Goal: Transaction & Acquisition: Purchase product/service

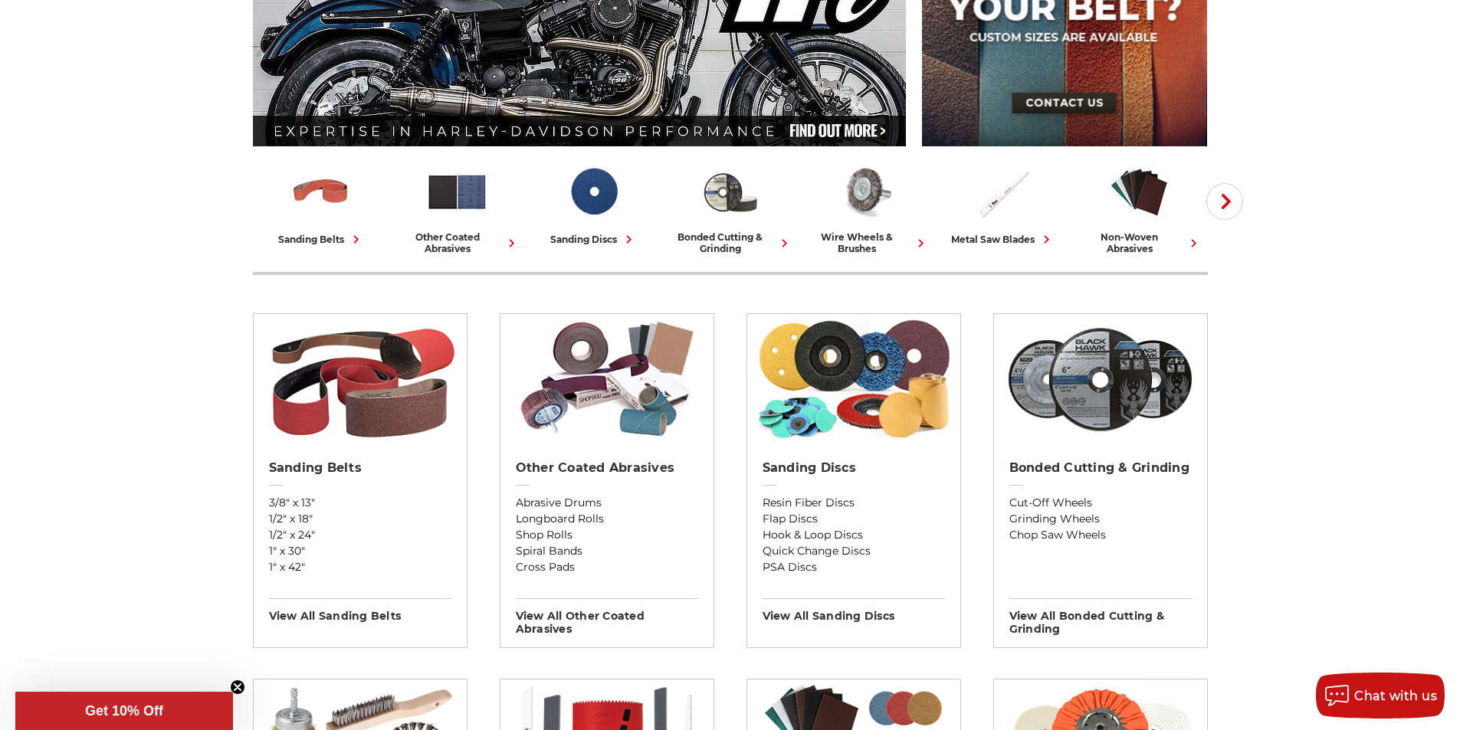
scroll to position [307, 0]
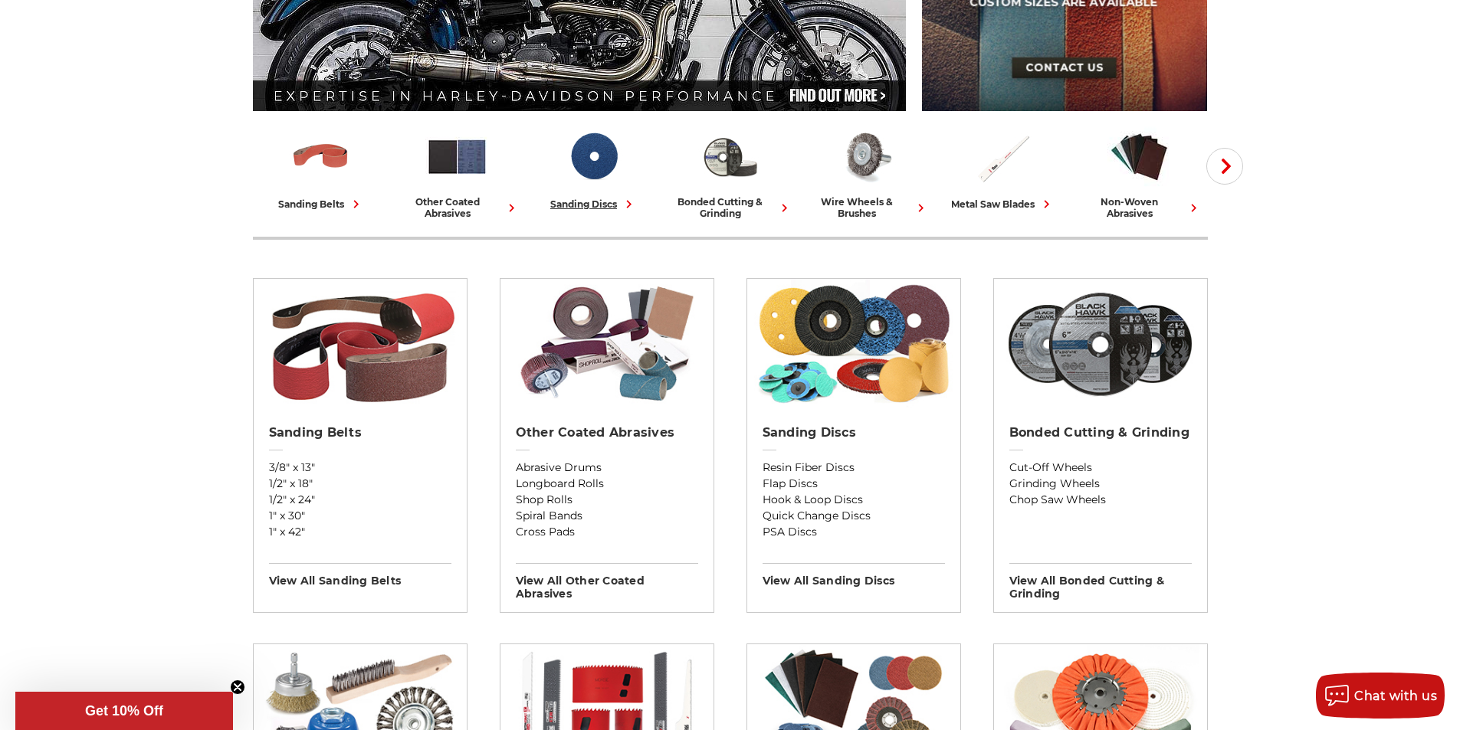
click at [593, 200] on div "sanding discs" at bounding box center [593, 204] width 87 height 16
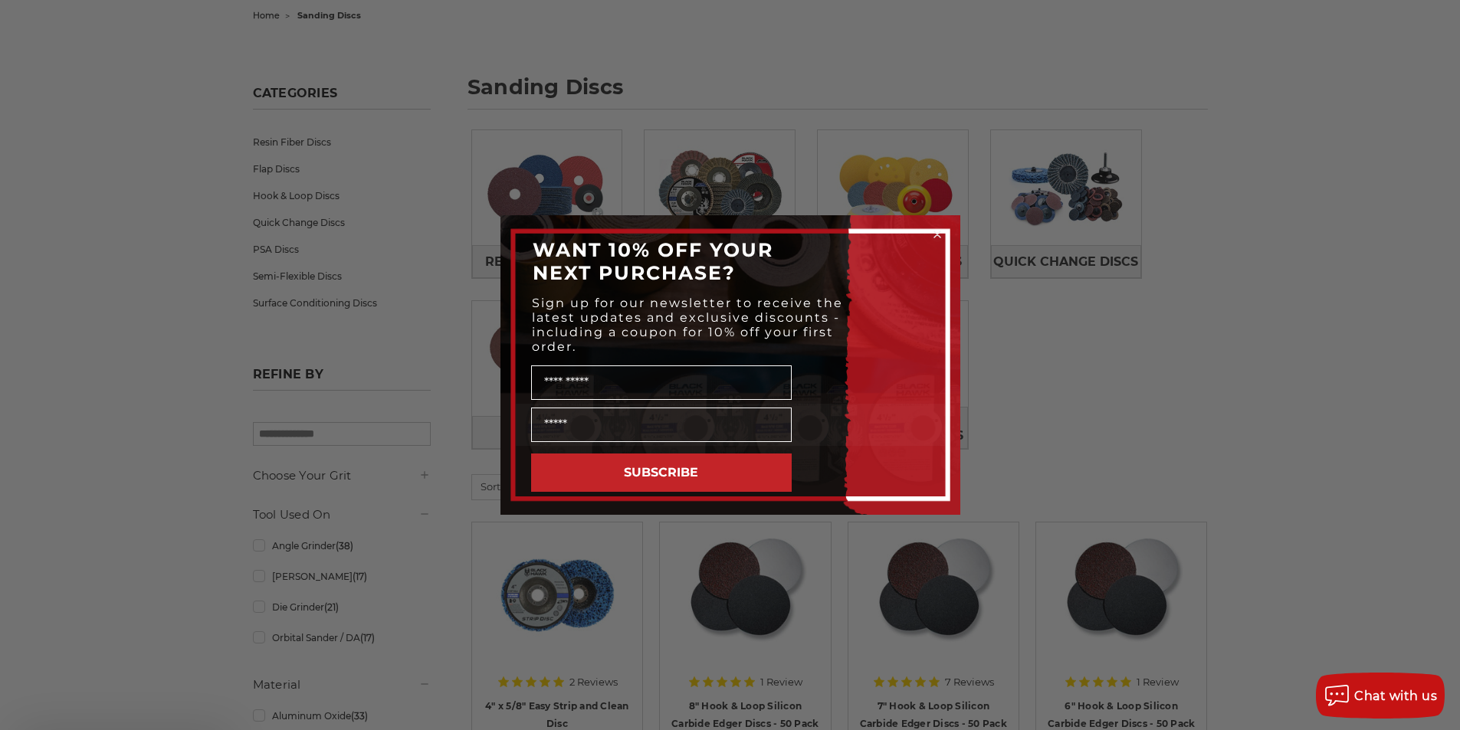
scroll to position [153, 0]
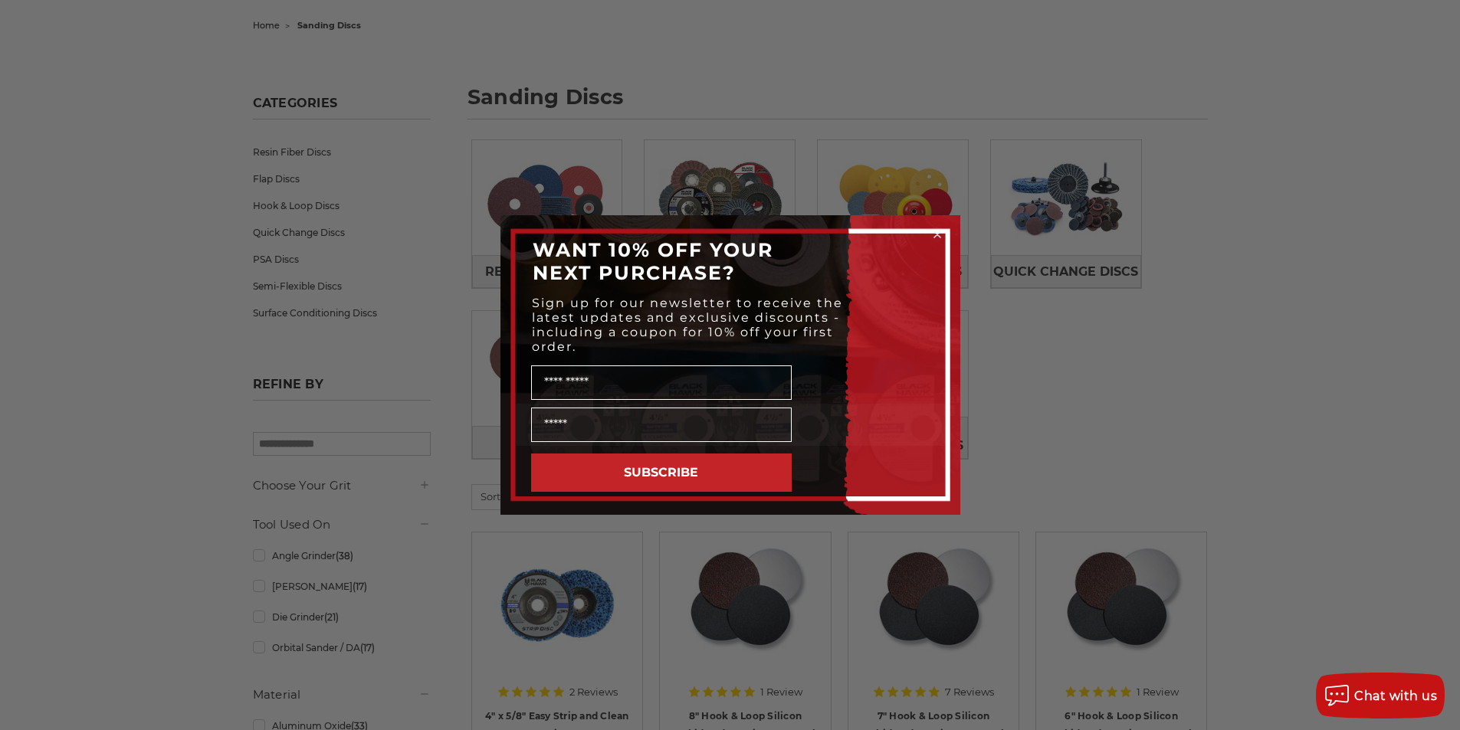
click at [936, 233] on circle "Close dialog" at bounding box center [937, 235] width 15 height 15
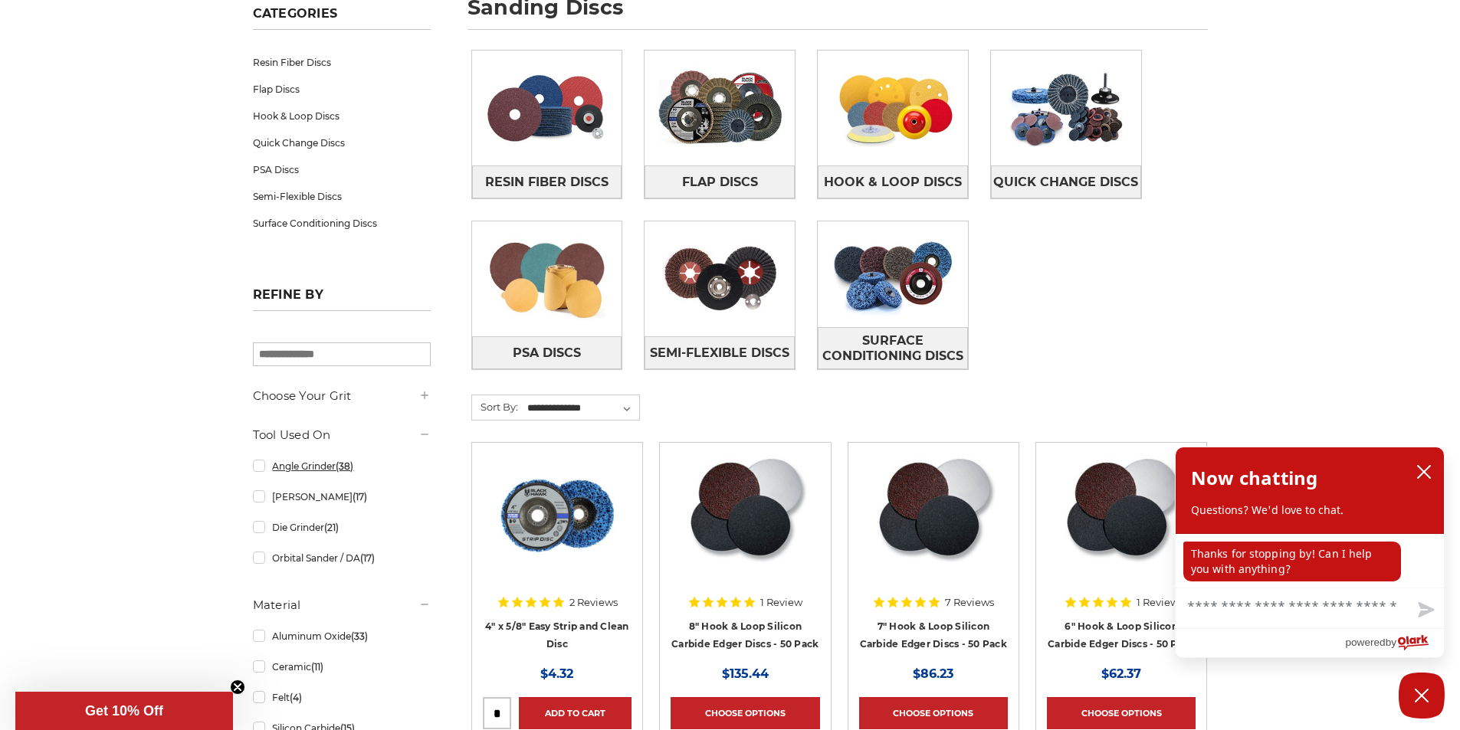
scroll to position [460, 0]
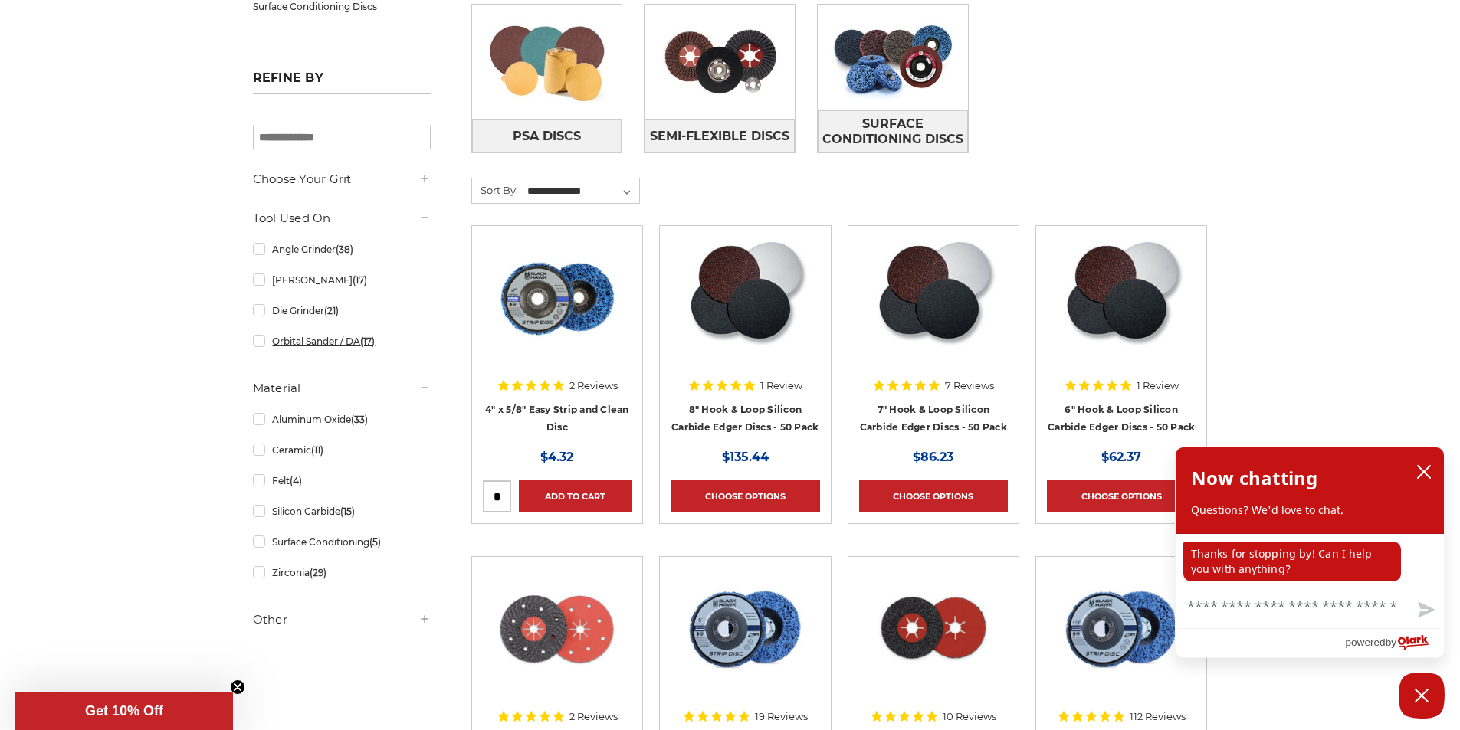
click at [254, 344] on link "Orbital Sander / DA (17)" at bounding box center [342, 341] width 178 height 27
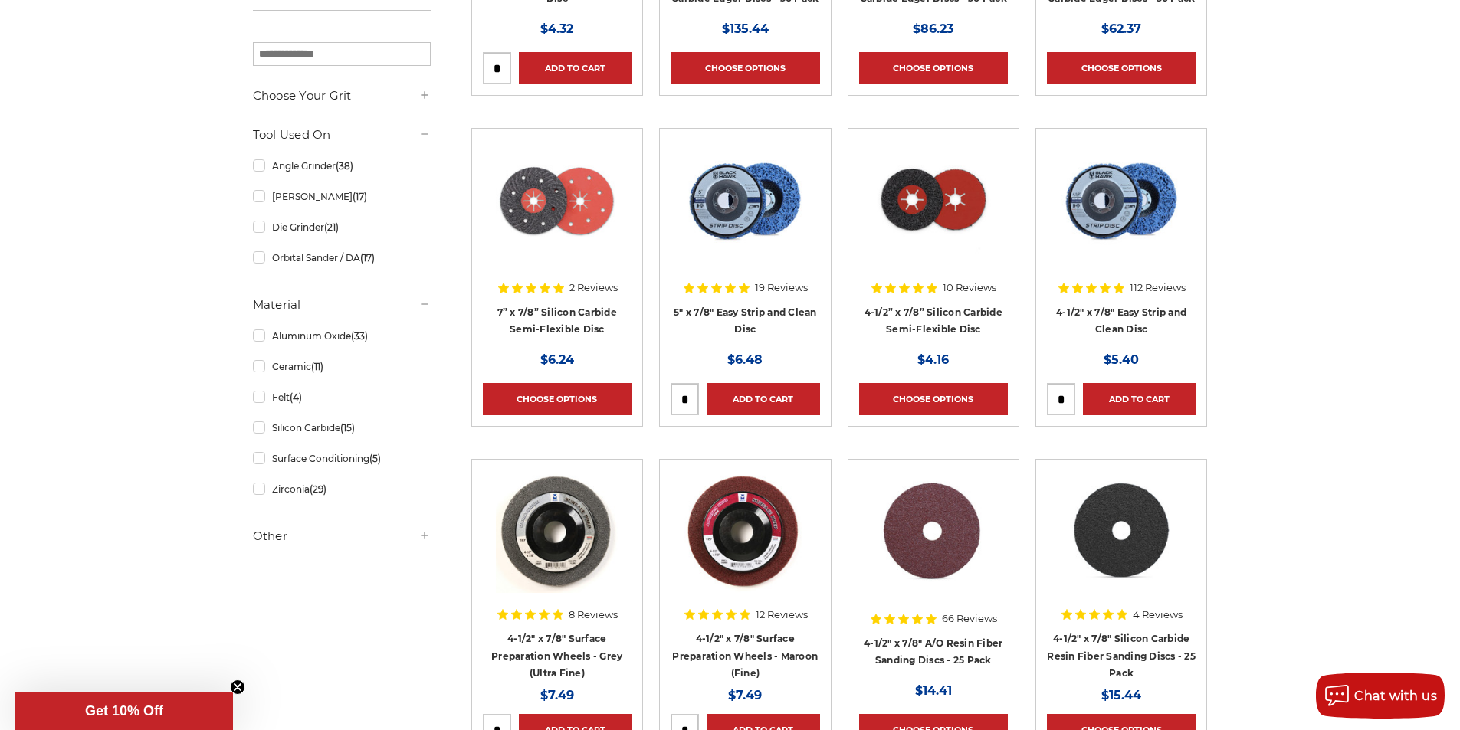
scroll to position [613, 0]
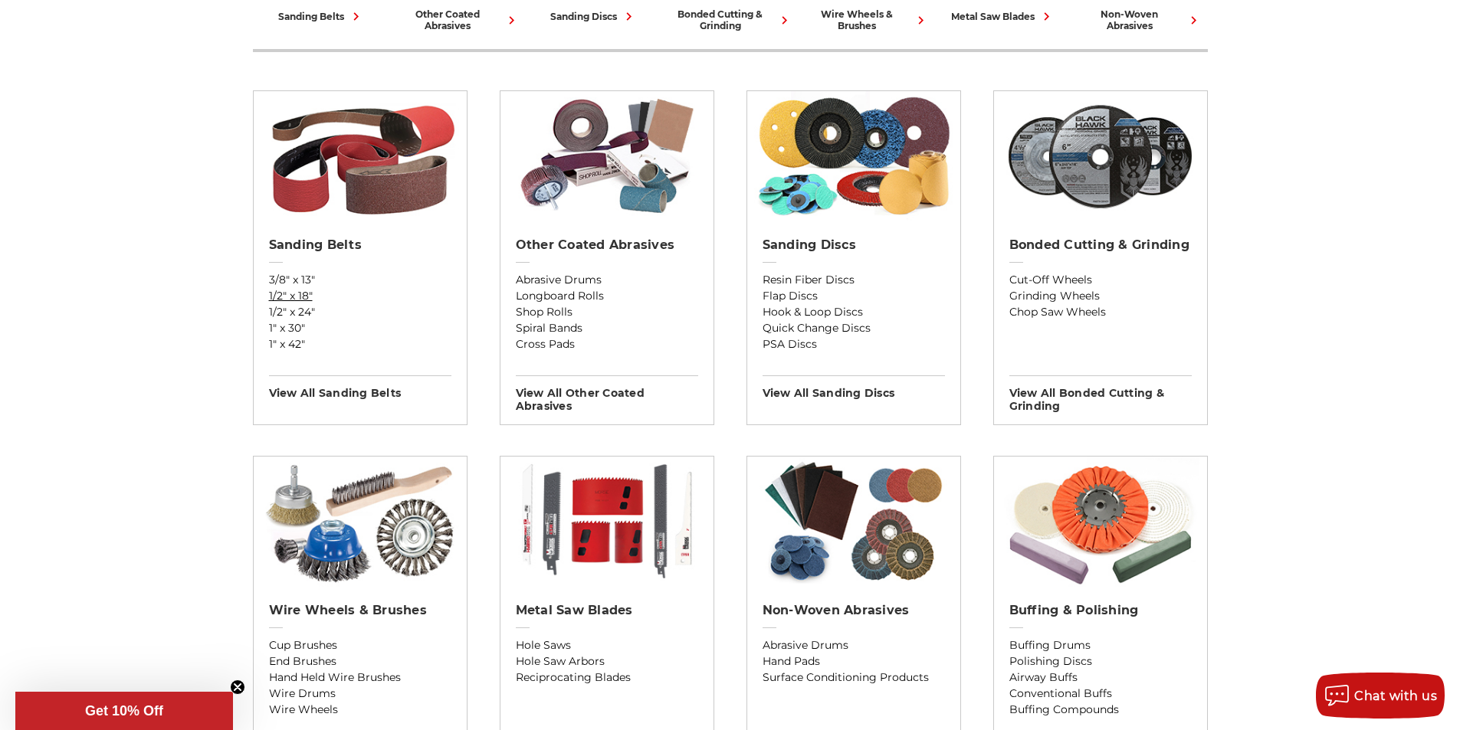
scroll to position [536, 0]
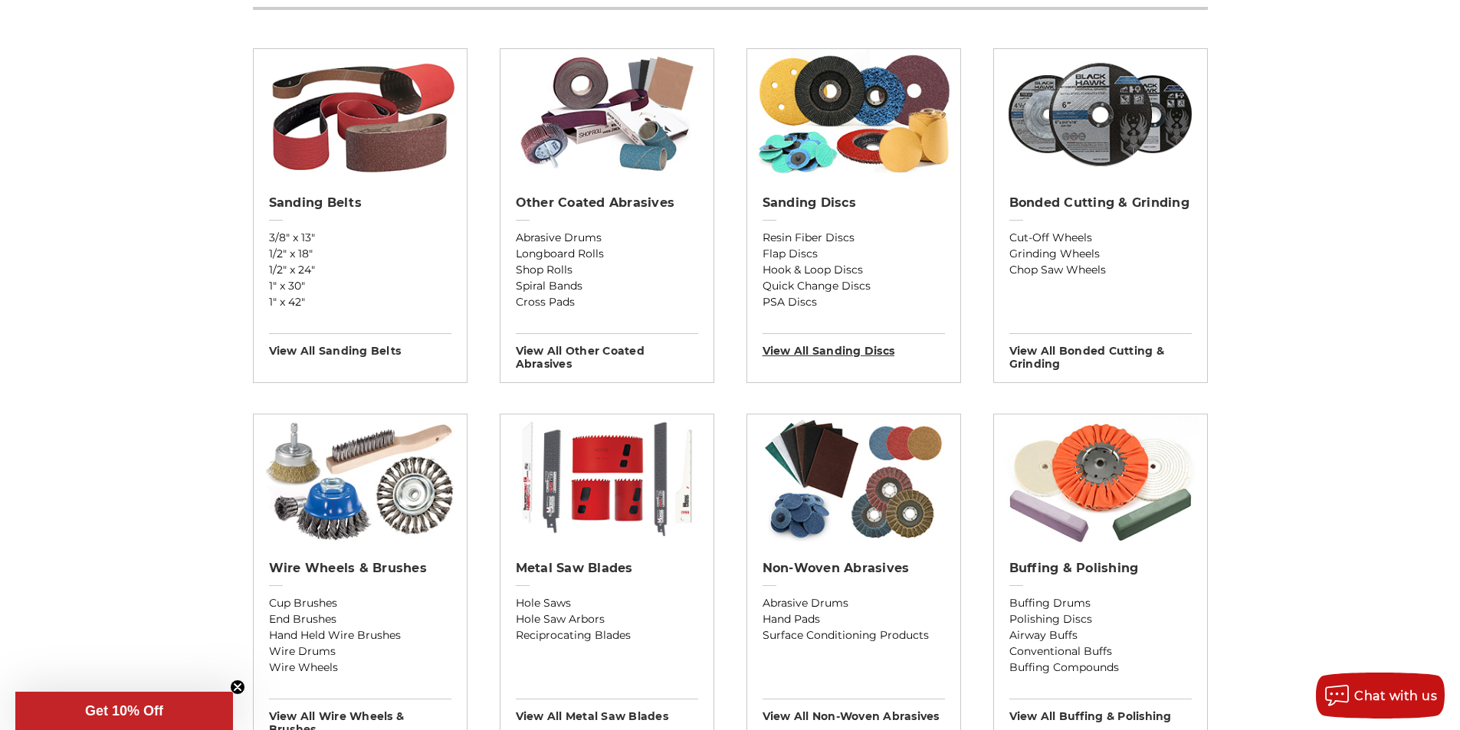
click at [815, 352] on h3 "View All sanding discs" at bounding box center [853, 345] width 182 height 25
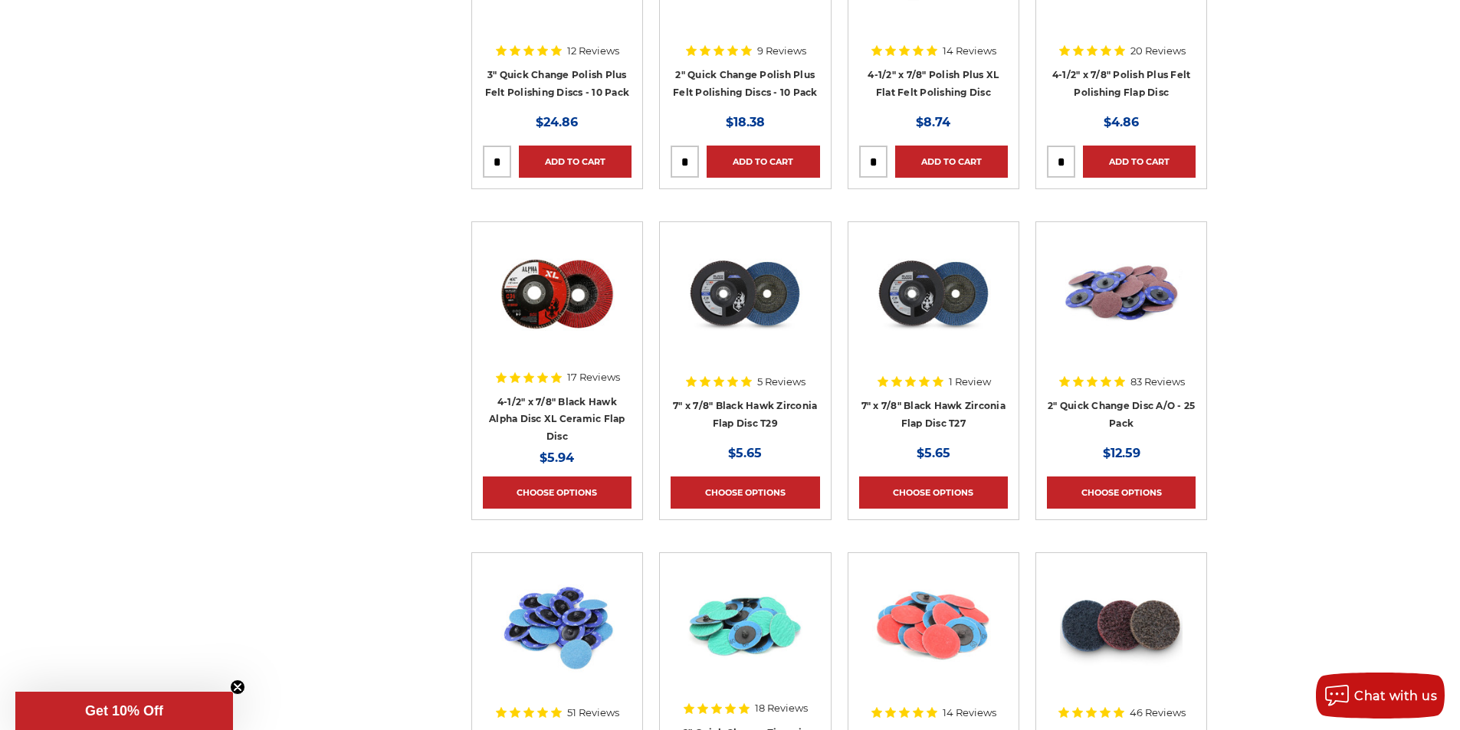
scroll to position [4368, 0]
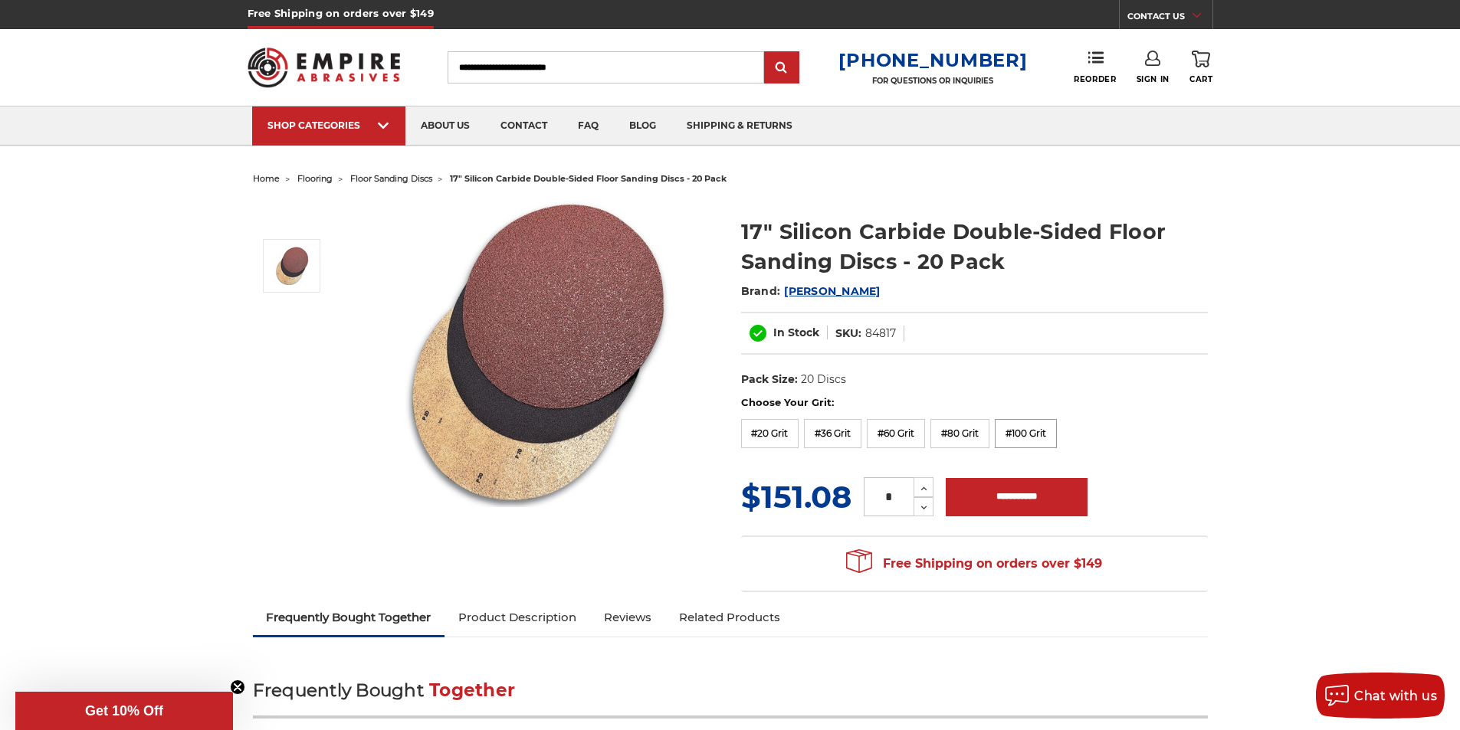
click at [1040, 424] on label "#100 Grit" at bounding box center [1026, 433] width 62 height 29
click at [957, 425] on label "#80 Grit" at bounding box center [959, 432] width 59 height 29
click at [880, 438] on label "#60 Grit" at bounding box center [896, 432] width 58 height 29
click at [841, 436] on label "#36 Grit" at bounding box center [832, 432] width 57 height 29
click at [774, 428] on label "#20 Grit" at bounding box center [770, 432] width 58 height 29
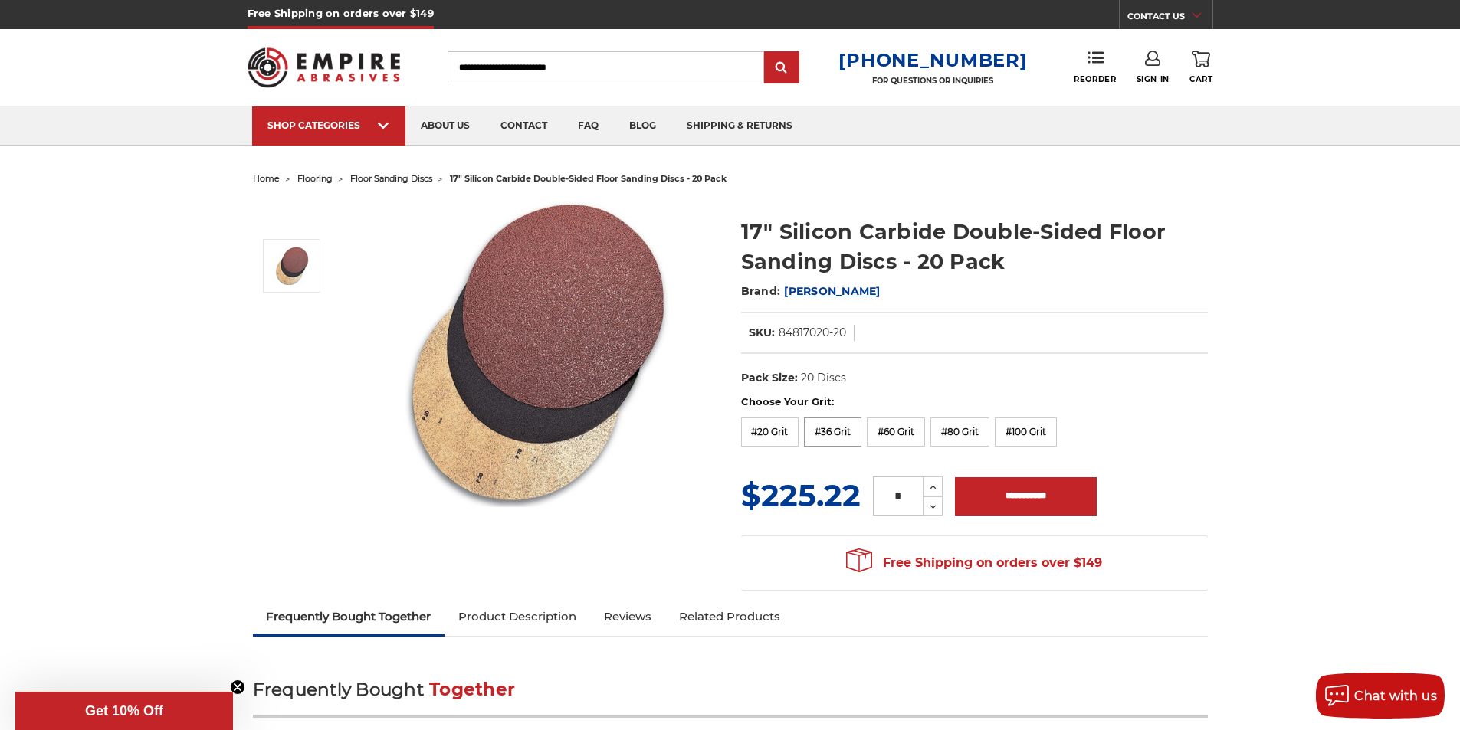
click at [841, 428] on label "#36 Grit" at bounding box center [832, 432] width 57 height 29
click at [904, 428] on label "#60 Grit" at bounding box center [896, 432] width 58 height 29
click at [956, 431] on label "#80 Grit" at bounding box center [959, 432] width 59 height 29
click at [1016, 423] on label "#100 Grit" at bounding box center [1026, 432] width 62 height 29
click at [753, 418] on label "#20 Grit" at bounding box center [770, 432] width 58 height 29
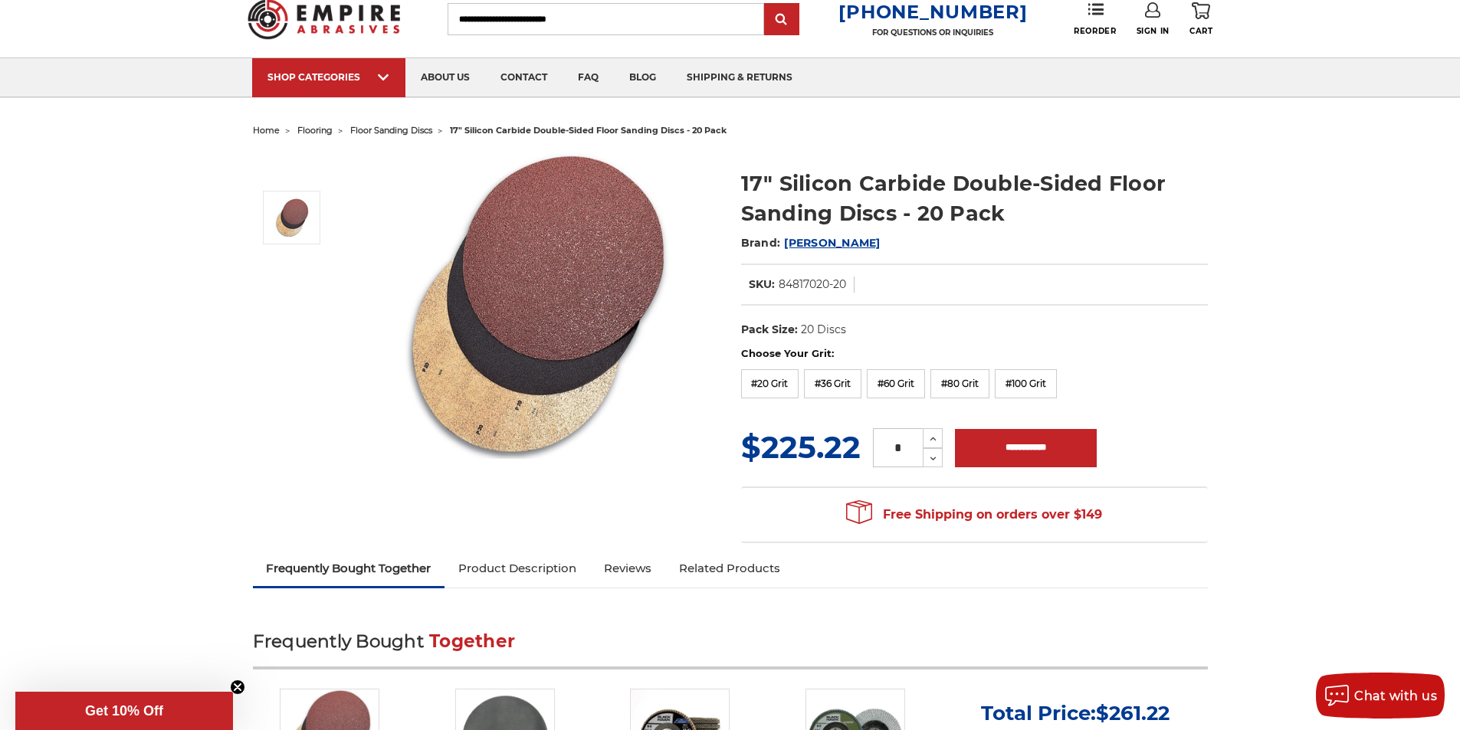
scroll to position [77, 0]
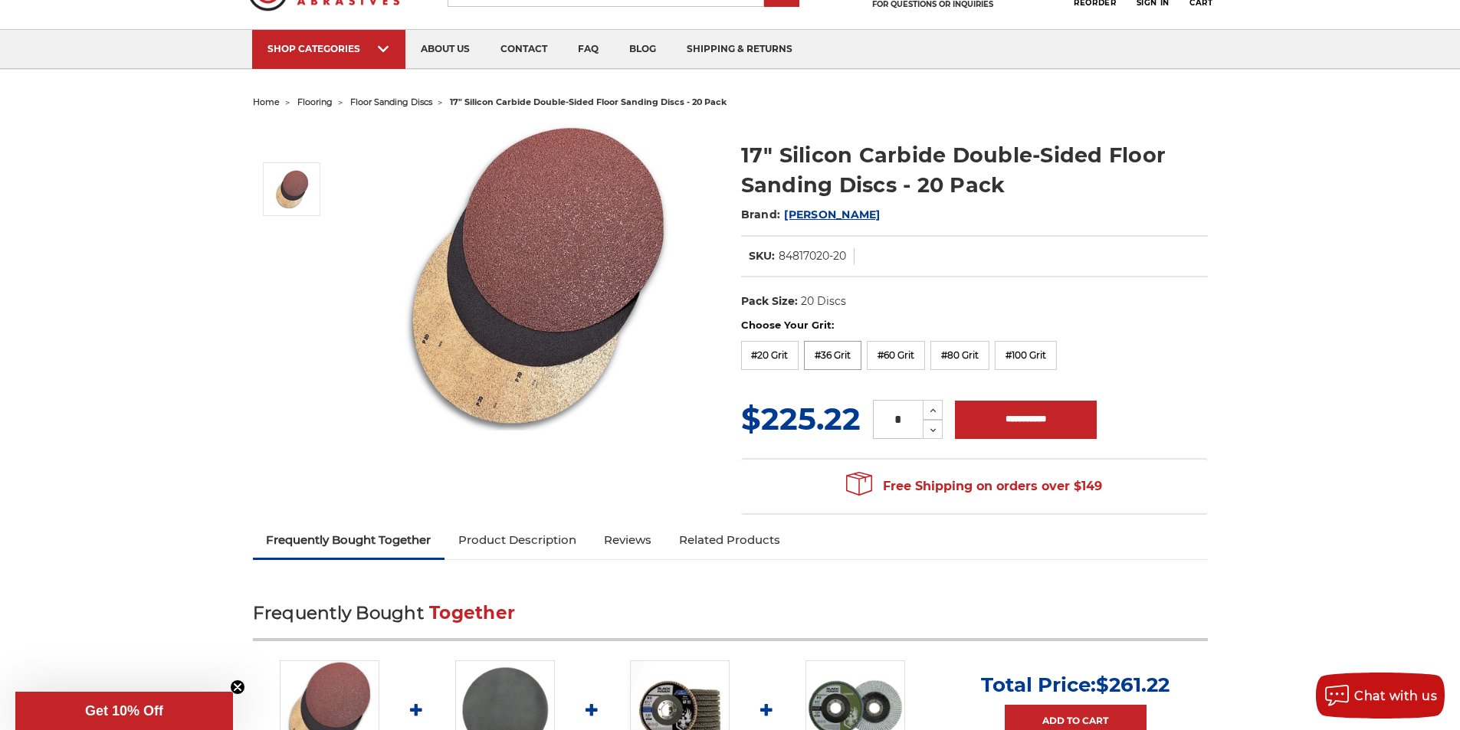
click at [854, 365] on label "#36 Grit" at bounding box center [832, 355] width 57 height 29
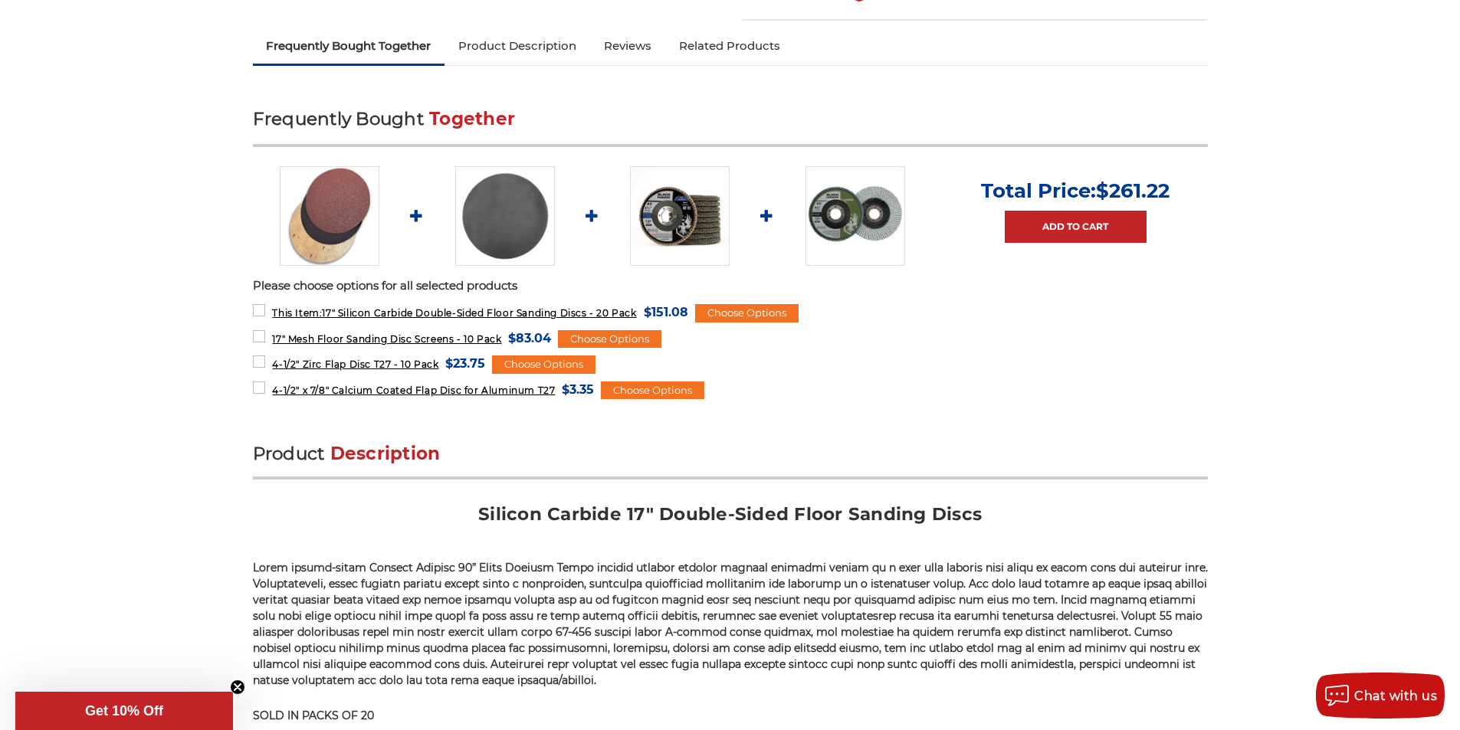
scroll to position [536, 0]
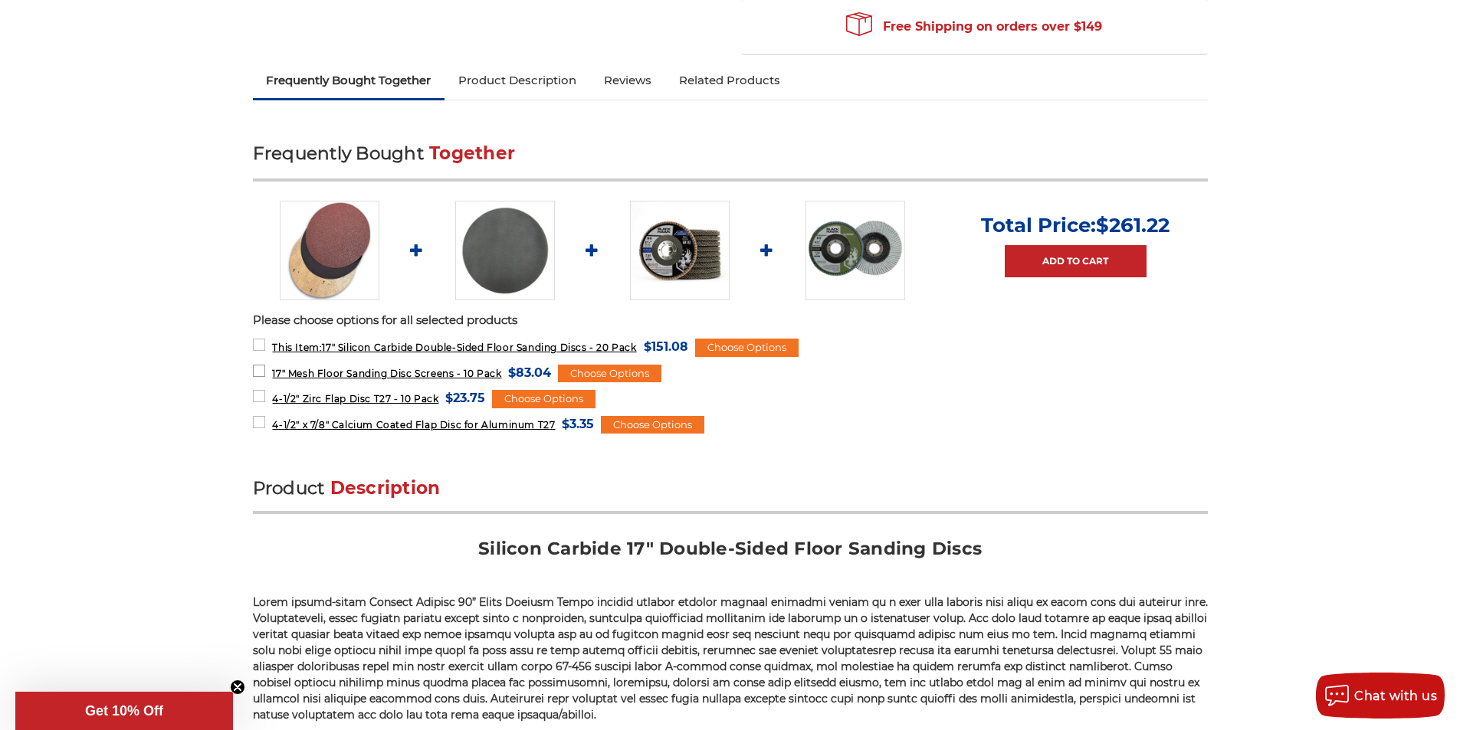
click at [441, 374] on span "17" Mesh Floor Sanding Disc Screens - 10 Pack" at bounding box center [386, 373] width 229 height 11
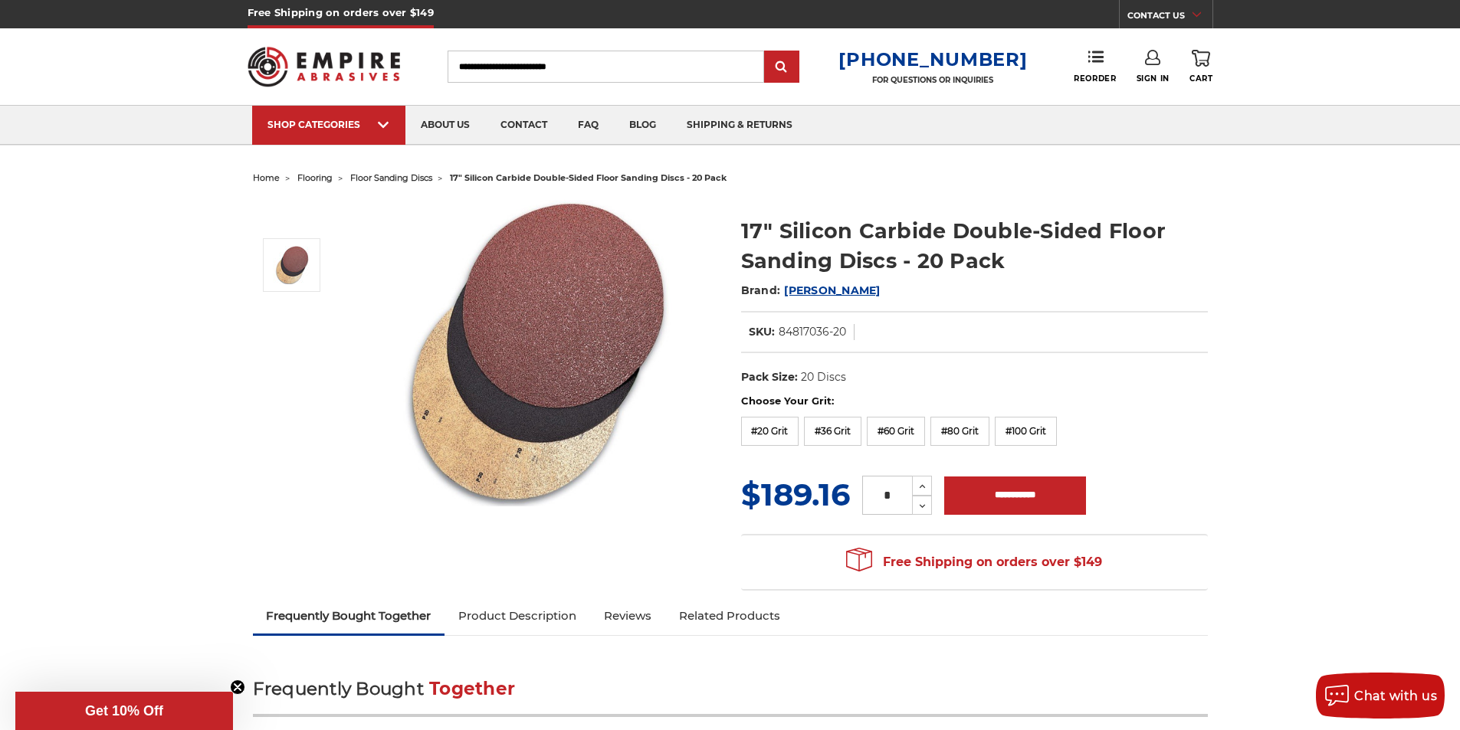
scroll to position [0, 0]
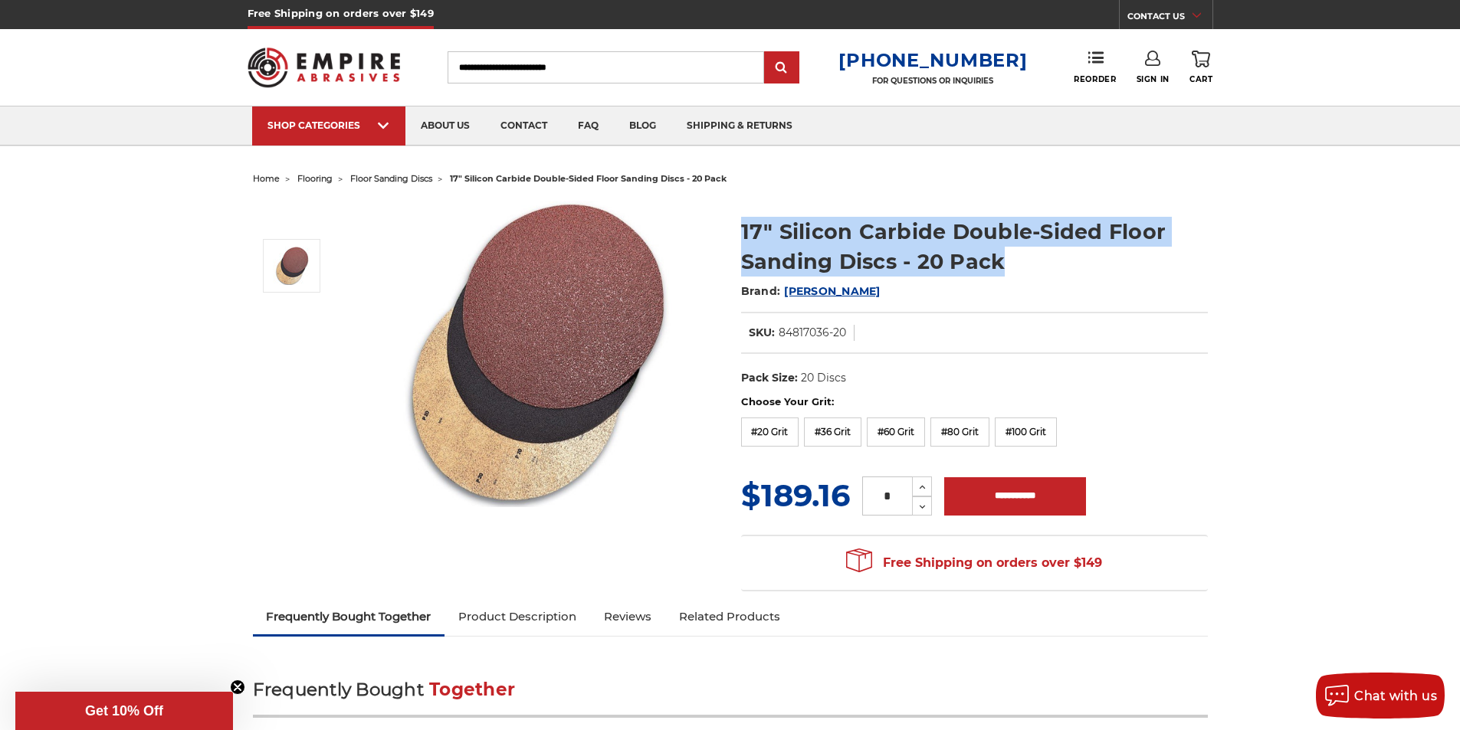
drag, startPoint x: 1010, startPoint y: 266, endPoint x: 700, endPoint y: 229, distance: 312.5
click at [700, 229] on div "17" Silicon Carbide Double-Sided Floor Sanding Discs - 20 Pack Brand: Mercer In…" at bounding box center [730, 395] width 976 height 410
copy div "17" Silicon Carbide Double-Sided Floor Sanding Discs - 20 Pack"
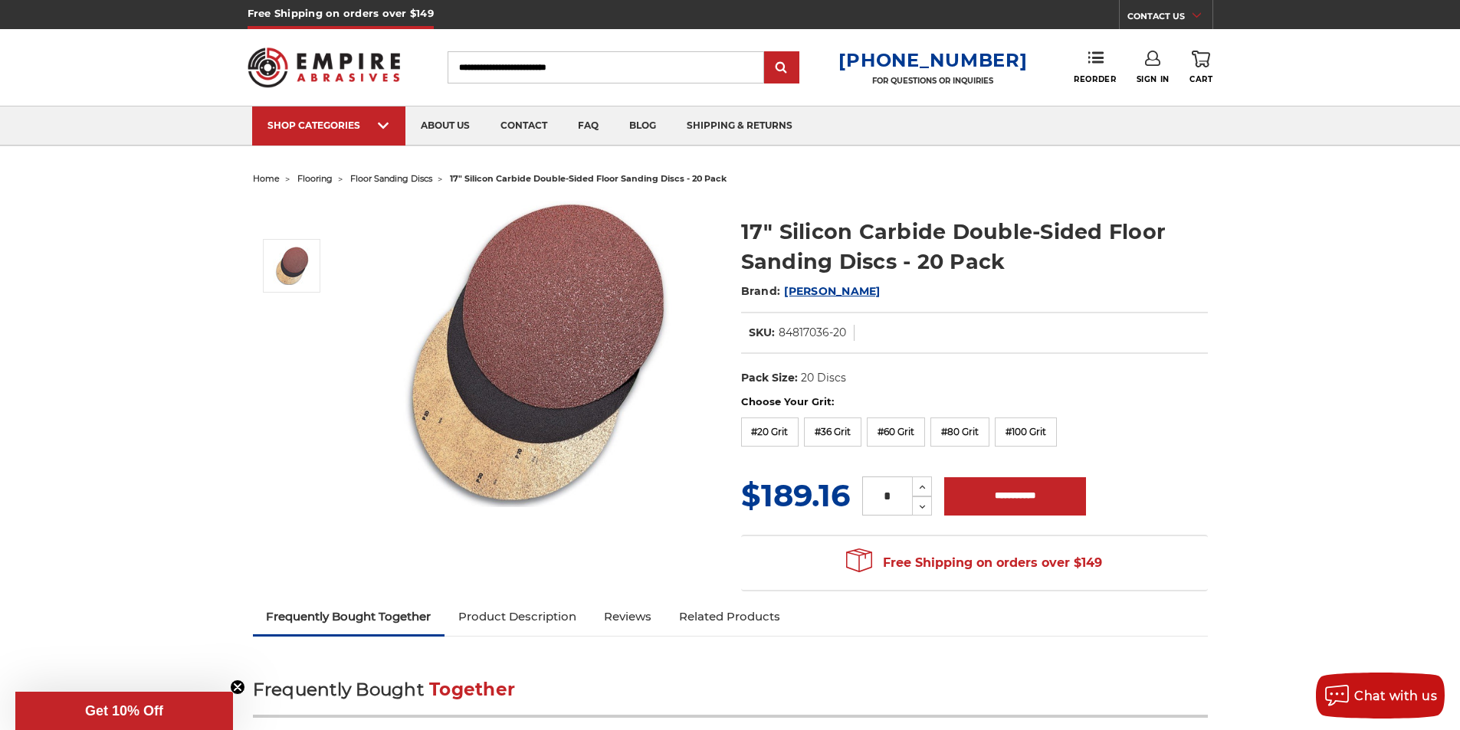
click at [625, 62] on input "Search" at bounding box center [606, 67] width 316 height 32
paste input "**********"
type input "**********"
click at [766, 53] on input "submit" at bounding box center [781, 68] width 31 height 31
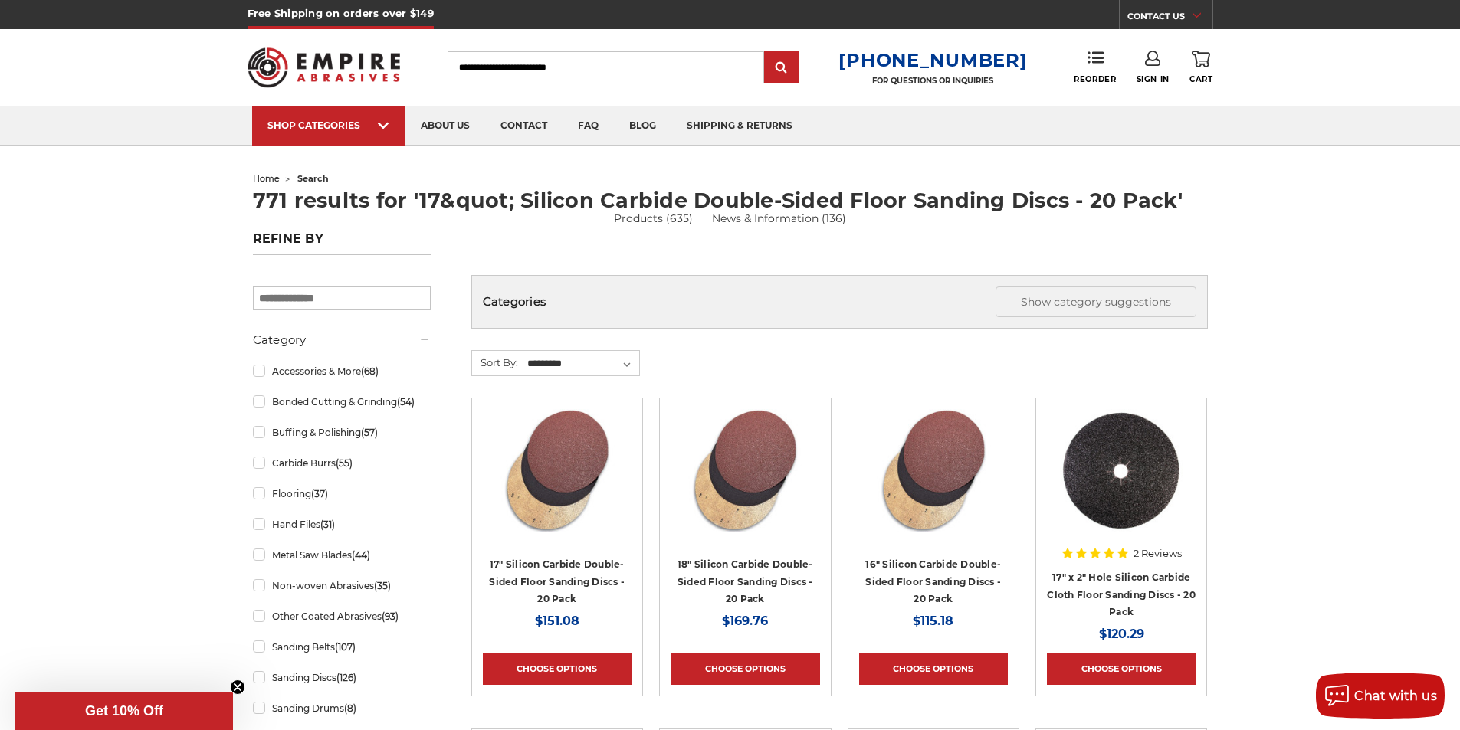
click at [610, 72] on input "Search" at bounding box center [606, 67] width 316 height 32
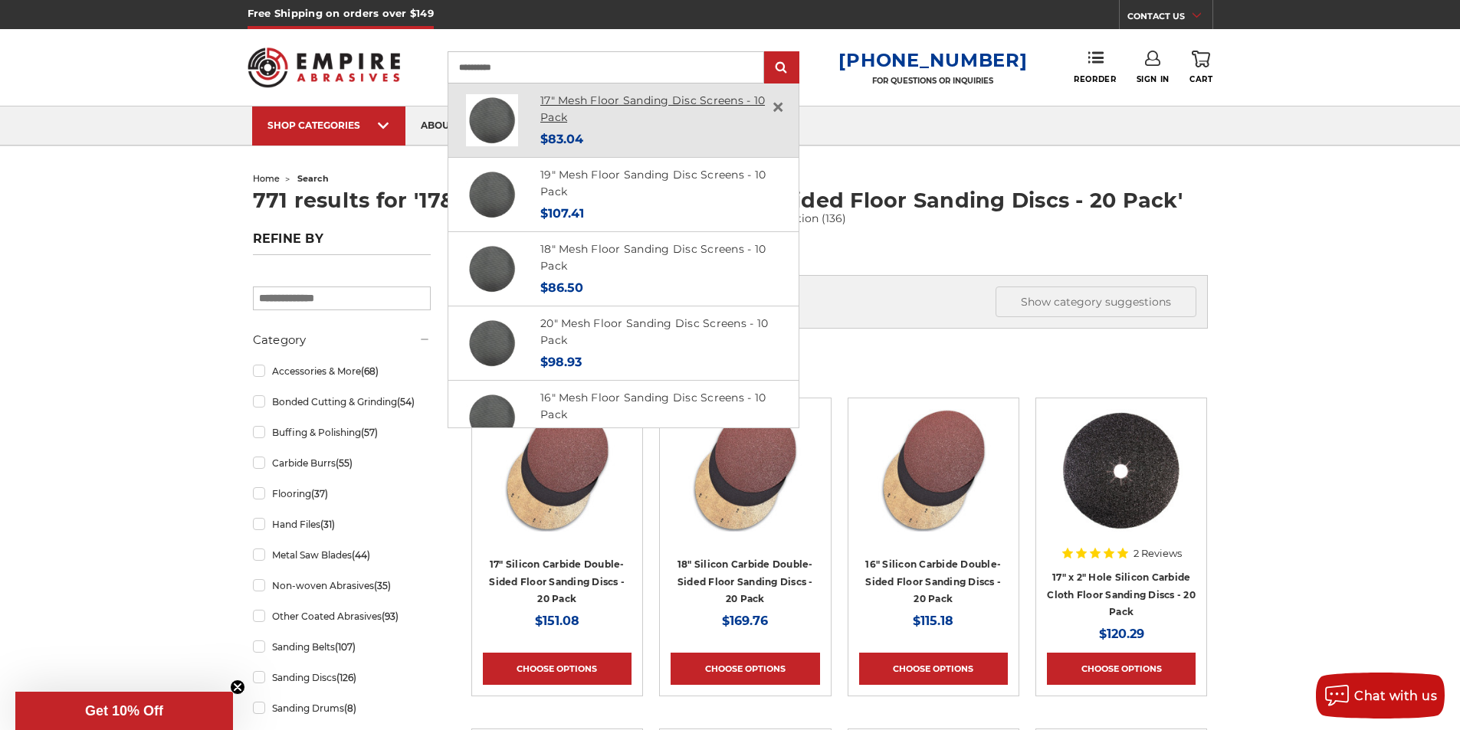
type input "**********"
click at [642, 97] on link "17" Mesh Floor Sanding Disc Screens - 10 Pack" at bounding box center [652, 108] width 225 height 31
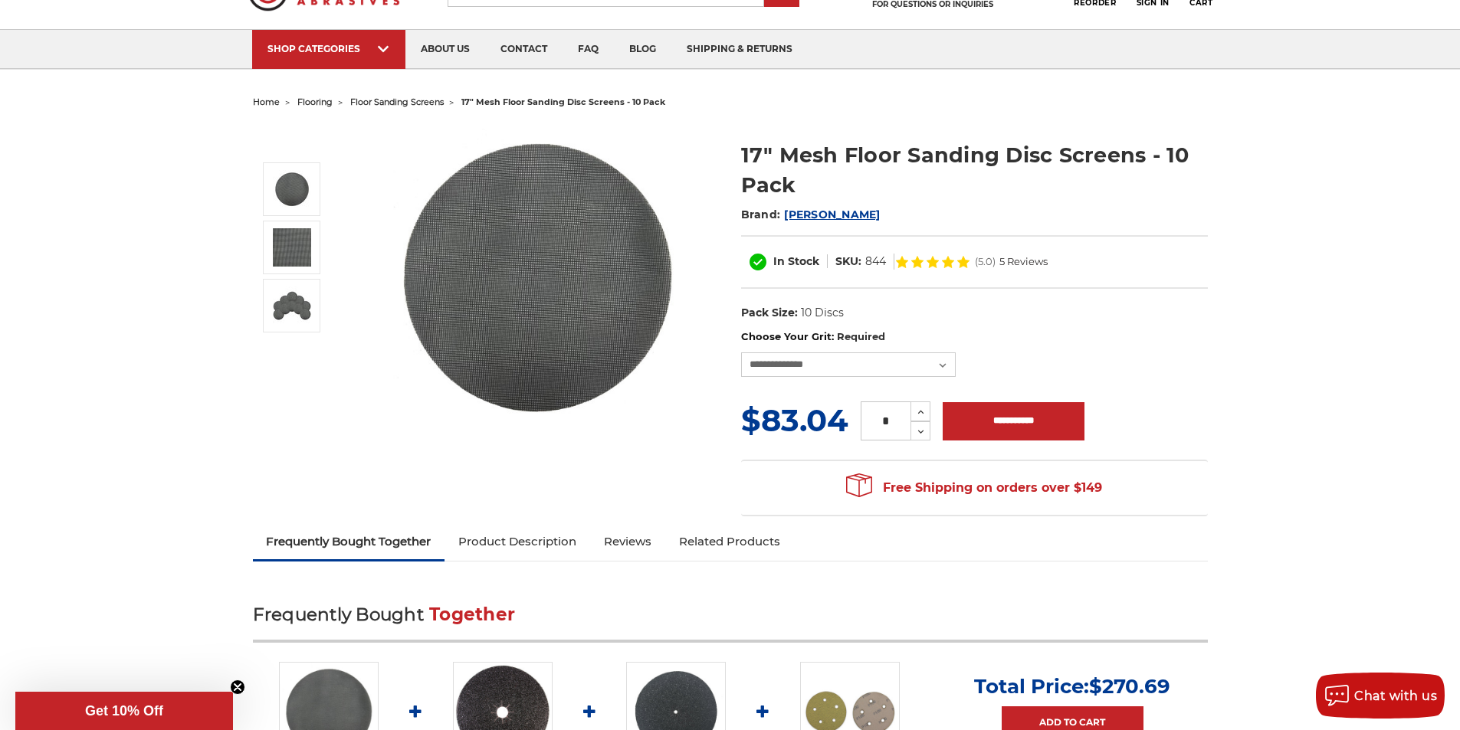
scroll to position [153, 0]
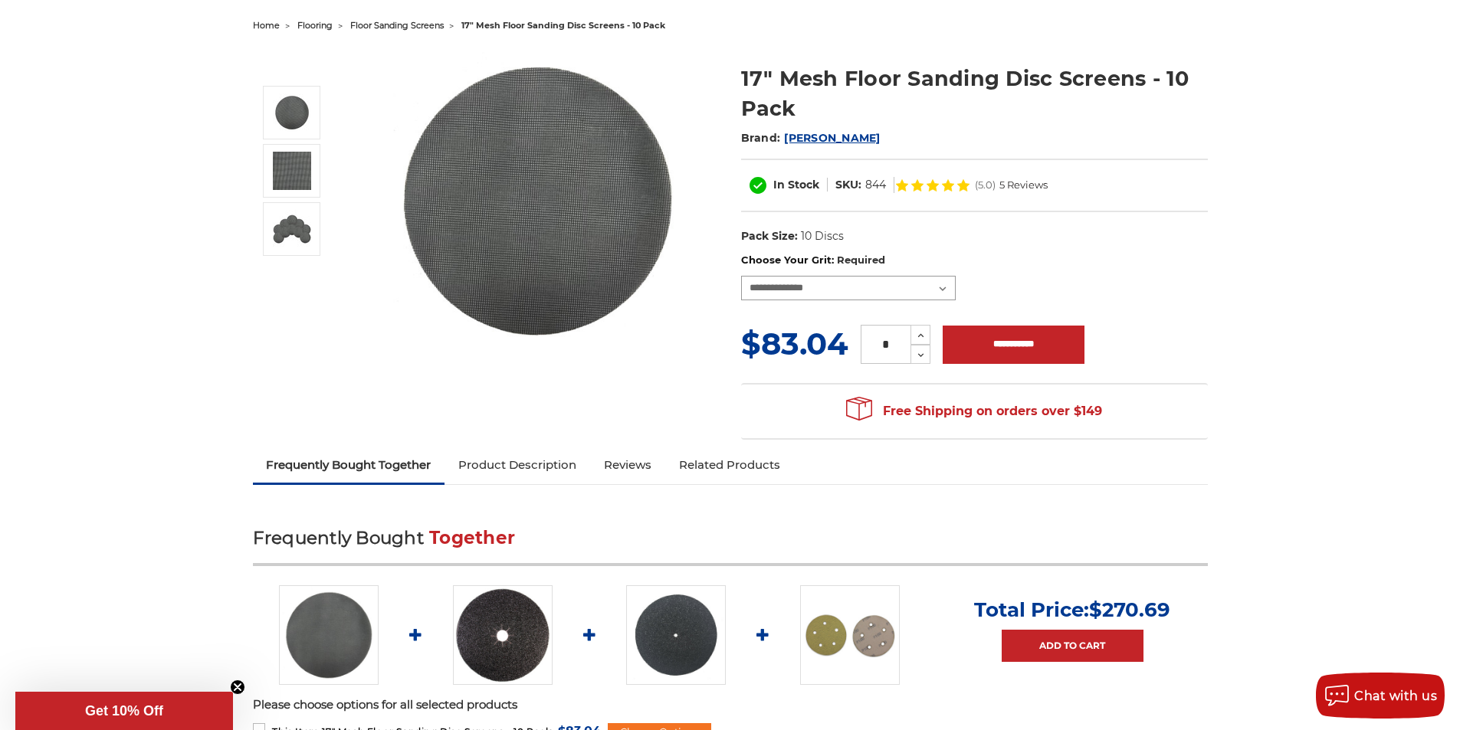
click at [886, 281] on select "**********" at bounding box center [848, 288] width 215 height 25
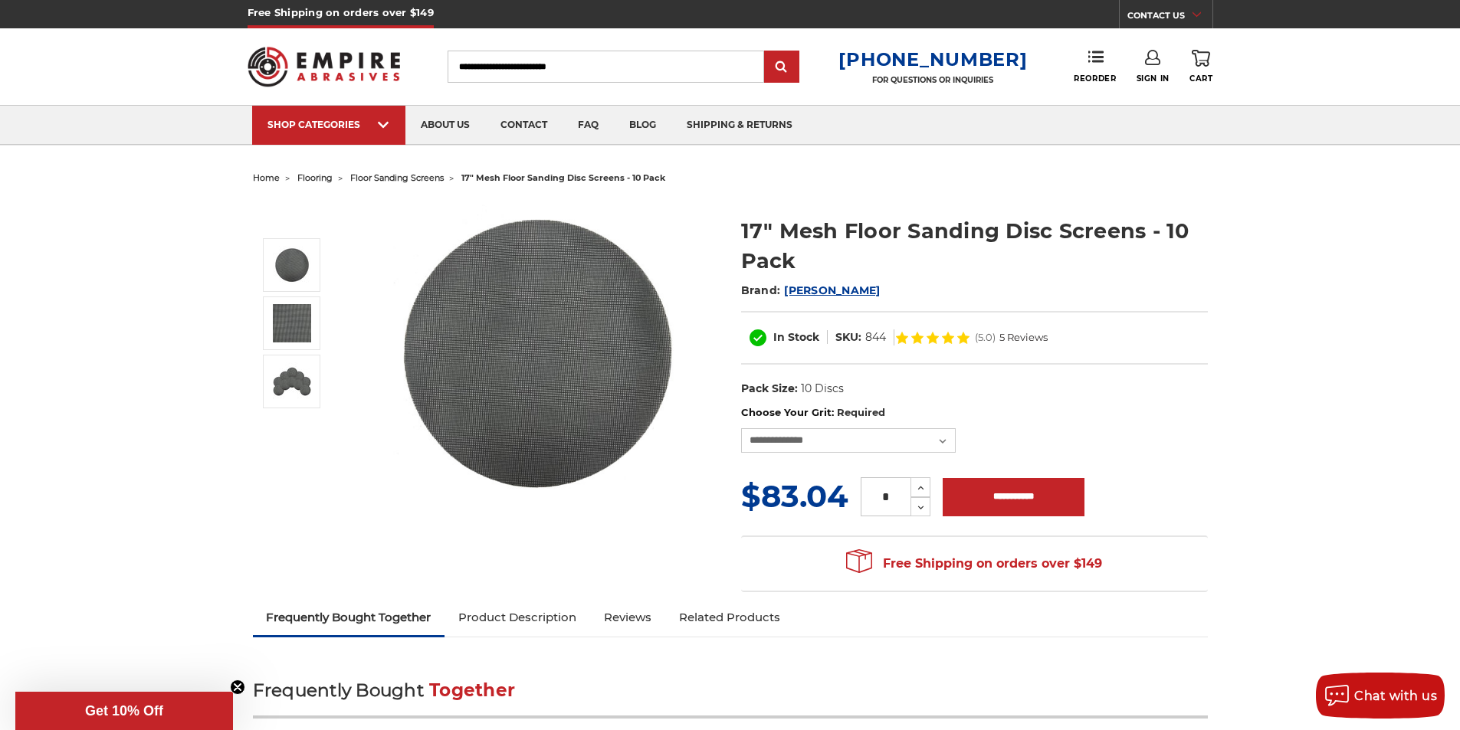
scroll to position [0, 0]
